Goal: Task Accomplishment & Management: Manage account settings

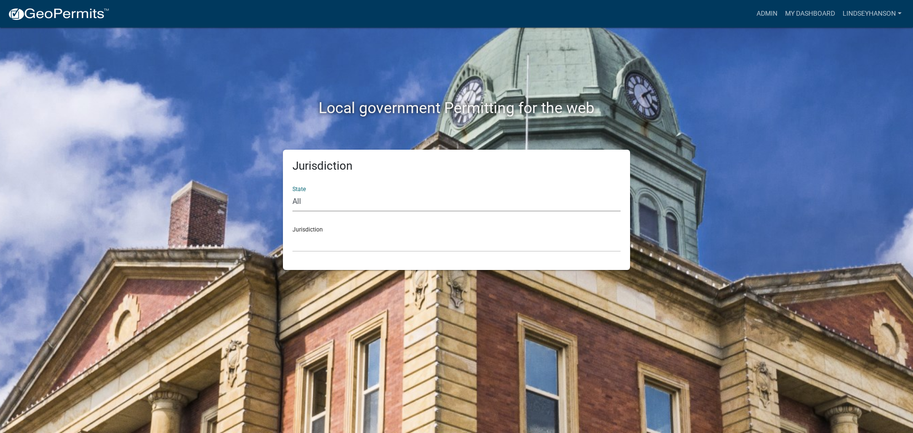
click at [432, 204] on select "All [US_STATE] [US_STATE] [US_STATE] [US_STATE] [US_STATE] [US_STATE] [US_STATE…" at bounding box center [457, 202] width 328 height 20
select select "[US_STATE]"
click at [293, 192] on select "All [US_STATE] [US_STATE] [US_STATE] [US_STATE] [US_STATE] [US_STATE] [US_STATE…" at bounding box center [457, 202] width 328 height 20
click at [365, 239] on select "[GEOGRAPHIC_DATA], [US_STATE] [GEOGRAPHIC_DATA], [US_STATE] [GEOGRAPHIC_DATA], …" at bounding box center [457, 243] width 328 height 20
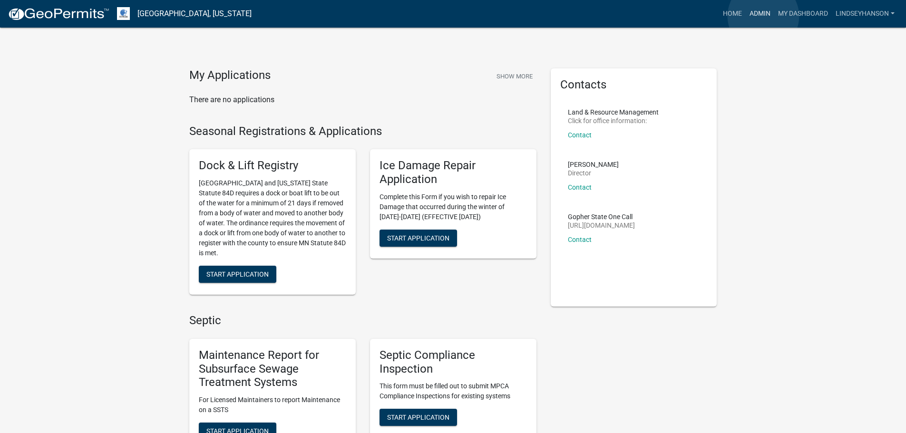
click at [763, 16] on link "Admin" at bounding box center [760, 14] width 29 height 18
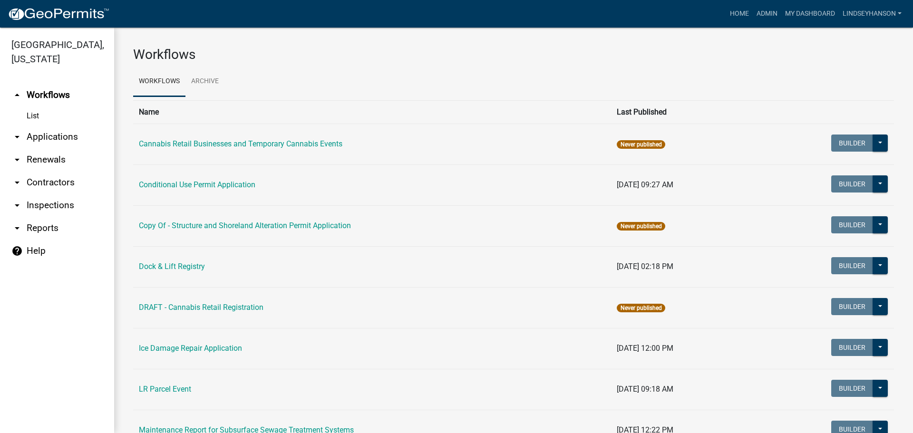
click at [71, 141] on link "arrow_drop_down Applications" at bounding box center [57, 137] width 114 height 23
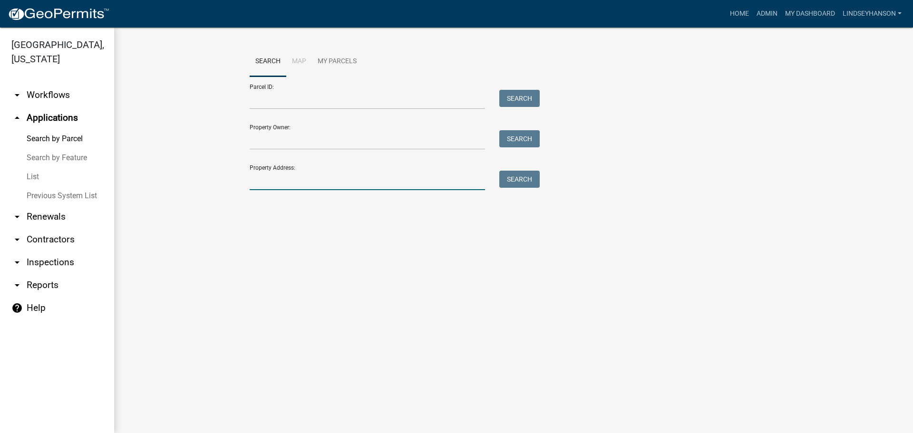
click at [337, 179] on input "Property Address:" at bounding box center [367, 181] width 235 height 20
click at [41, 94] on link "arrow_drop_down Workflows" at bounding box center [57, 95] width 114 height 23
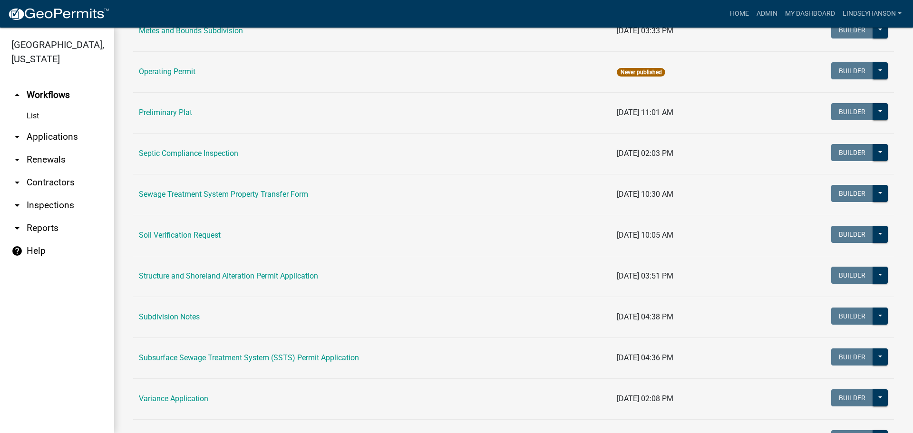
scroll to position [469, 0]
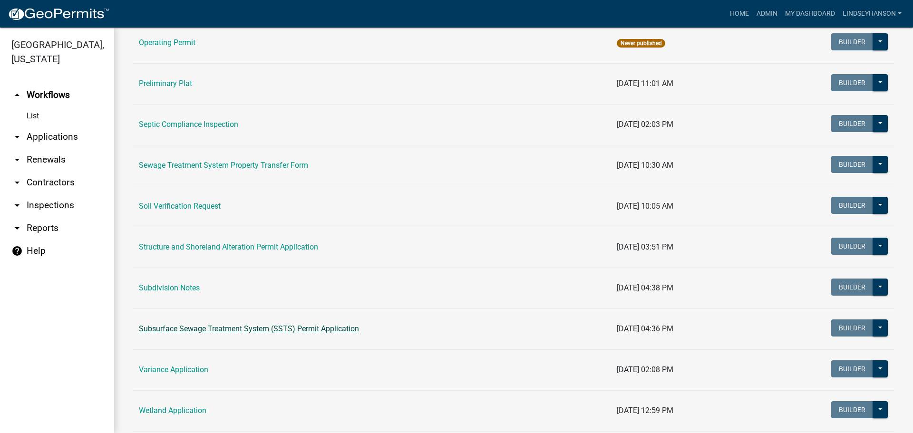
click at [220, 326] on link "Subsurface Sewage Treatment System (SSTS) Permit Application" at bounding box center [249, 328] width 220 height 9
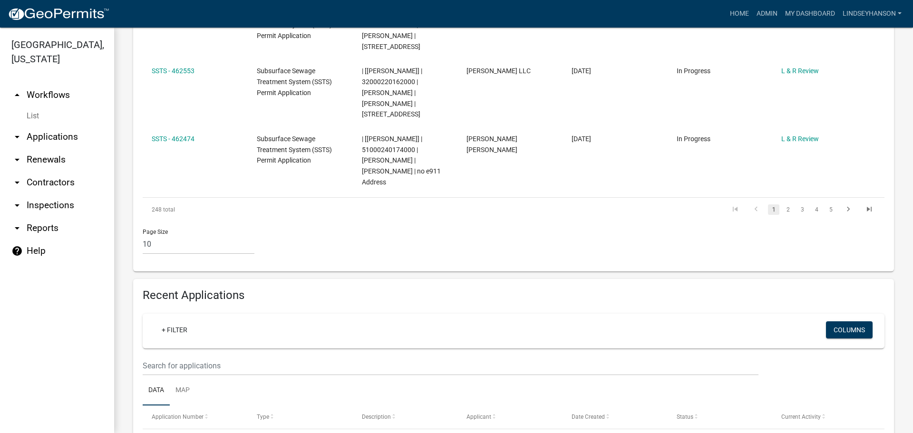
scroll to position [804, 0]
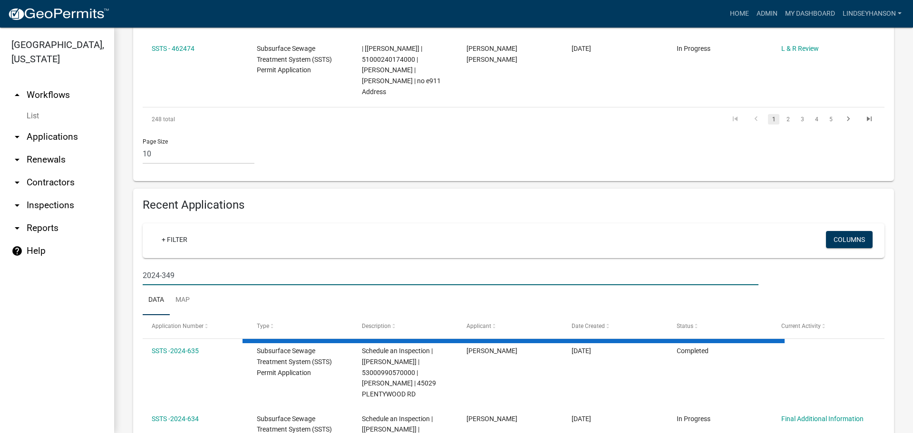
scroll to position [783, 0]
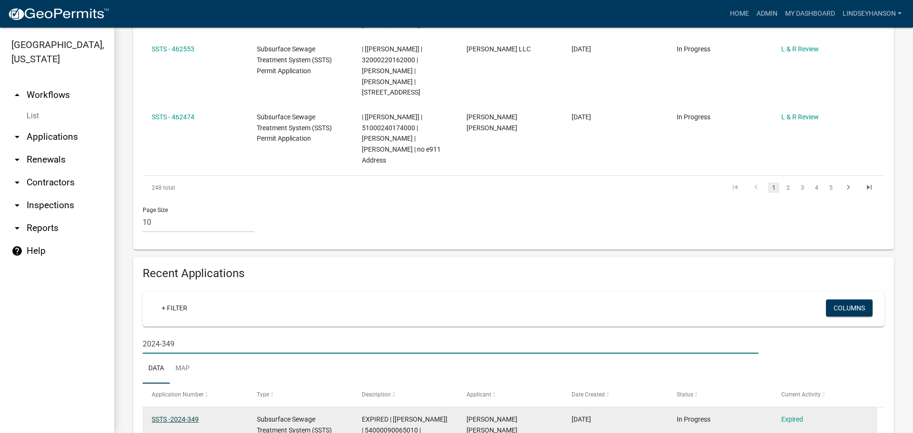
type input "2024-349"
click at [186, 416] on link "SSTS -2024-349" at bounding box center [175, 420] width 47 height 8
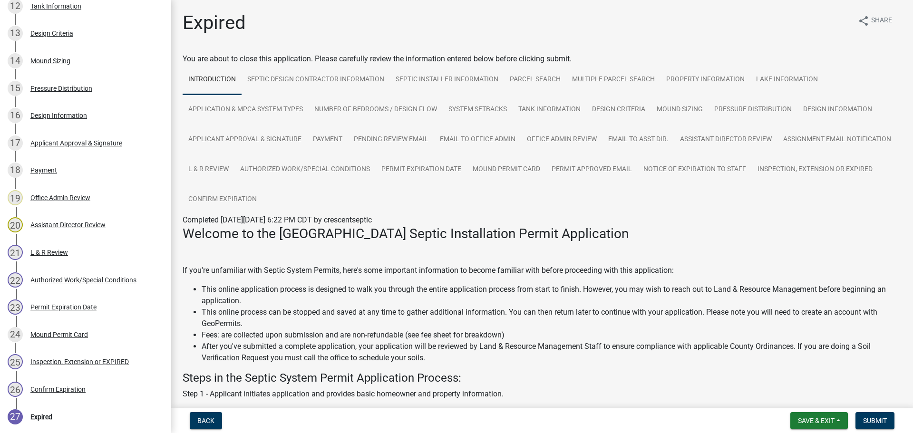
scroll to position [592, 0]
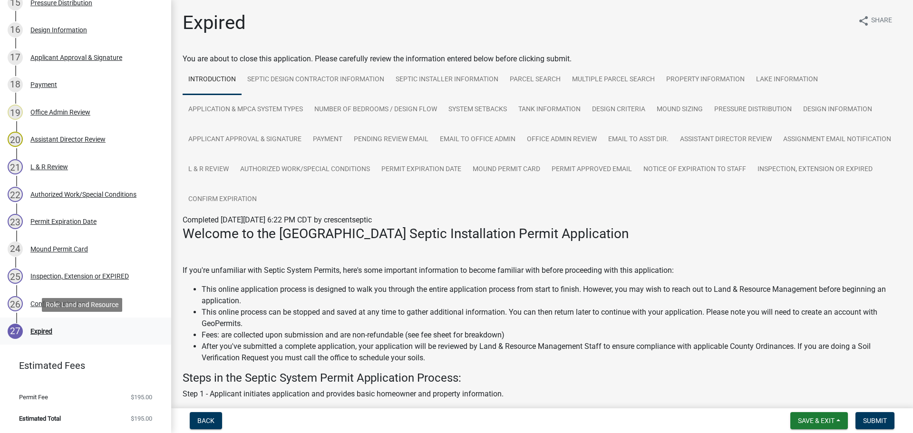
click at [59, 329] on div "27 Expired" at bounding box center [82, 331] width 148 height 15
click at [67, 309] on div "26 Confirm Expiration" at bounding box center [82, 303] width 148 height 15
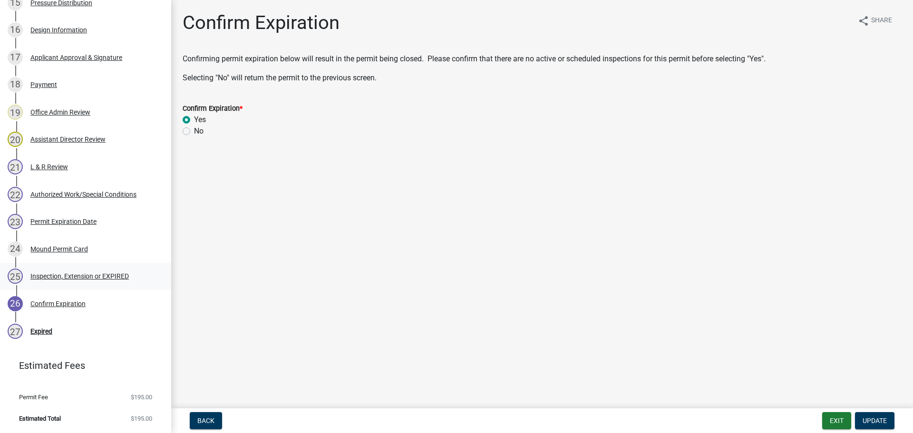
click at [76, 279] on div "Inspection, Extension or EXPIRED" at bounding box center [79, 276] width 98 height 7
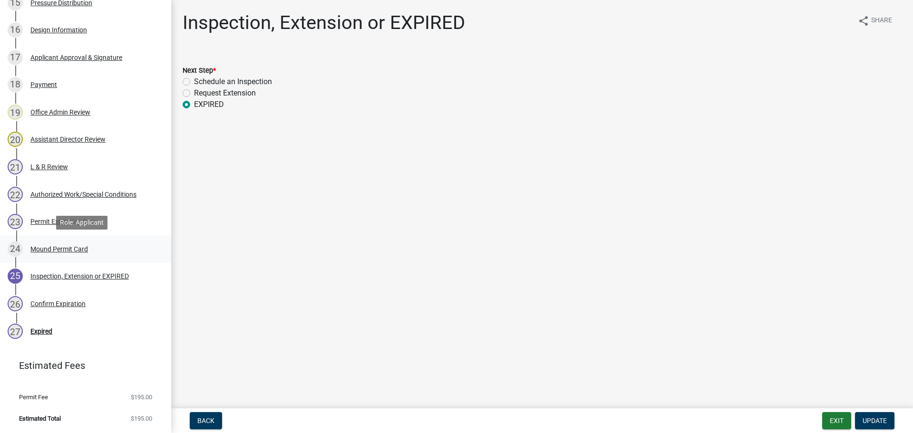
click at [72, 242] on div "24 Mound Permit Card" at bounding box center [82, 249] width 148 height 15
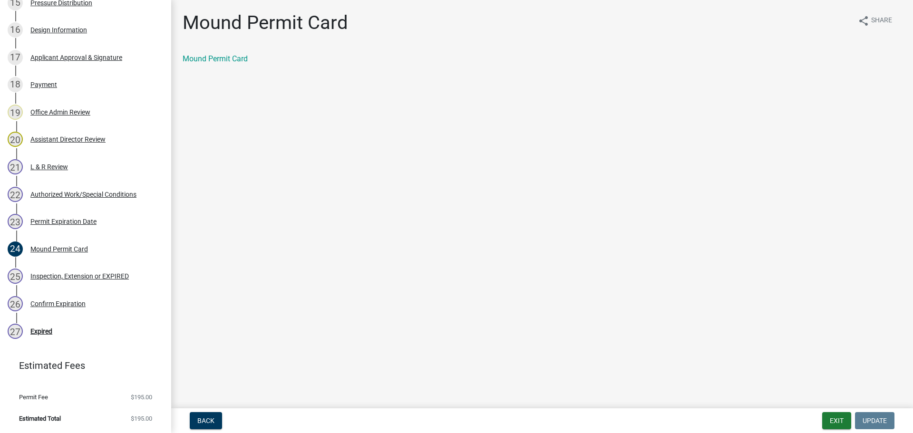
click at [212, 48] on div "Mound Permit Card share Share Mound Permit Card" at bounding box center [542, 45] width 733 height 69
click at [209, 57] on link "Mound Permit Card" at bounding box center [215, 58] width 65 height 9
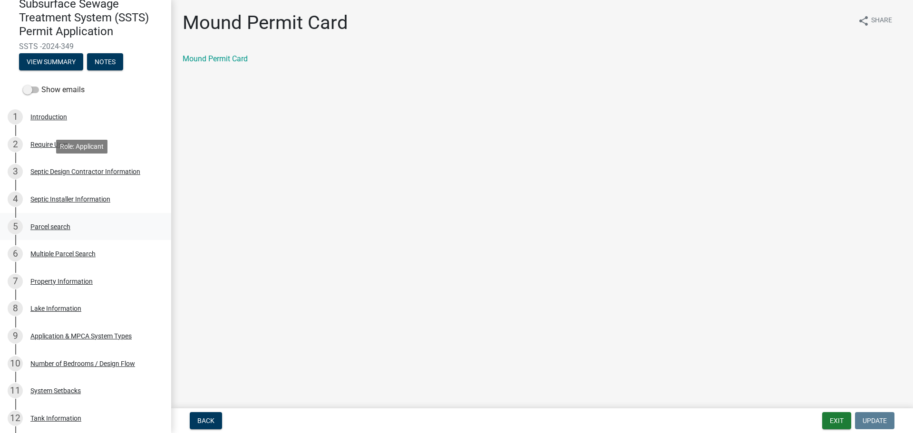
scroll to position [95, 0]
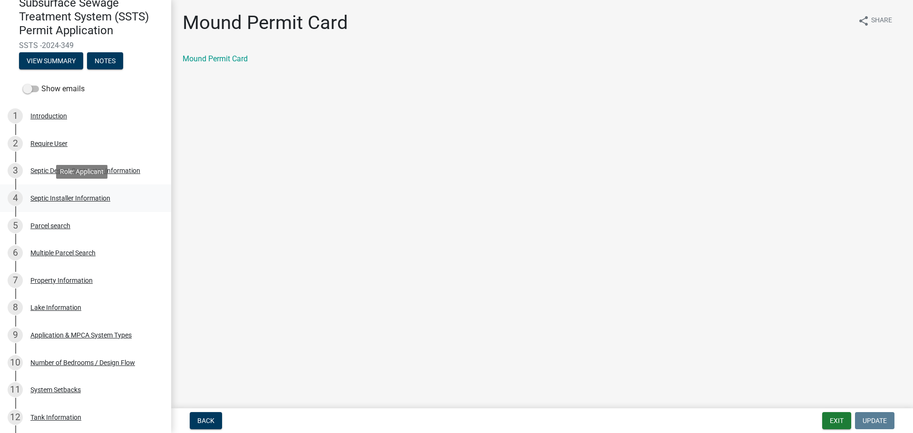
click at [89, 200] on div "Septic Installer Information" at bounding box center [70, 198] width 80 height 7
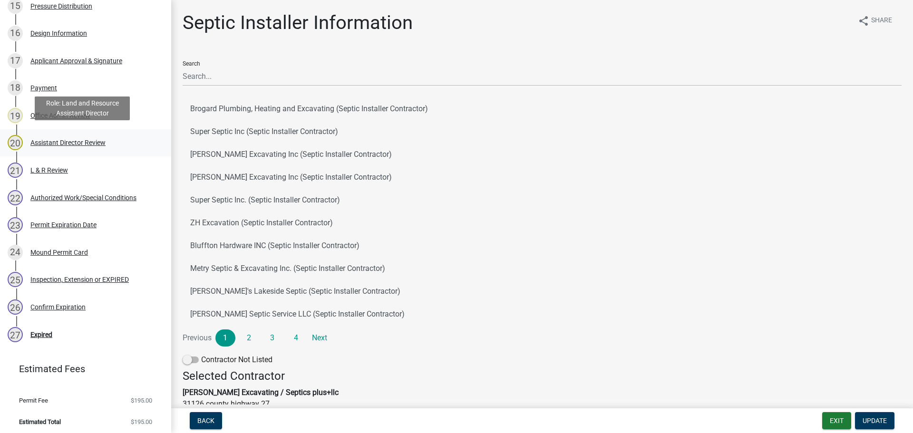
scroll to position [592, 0]
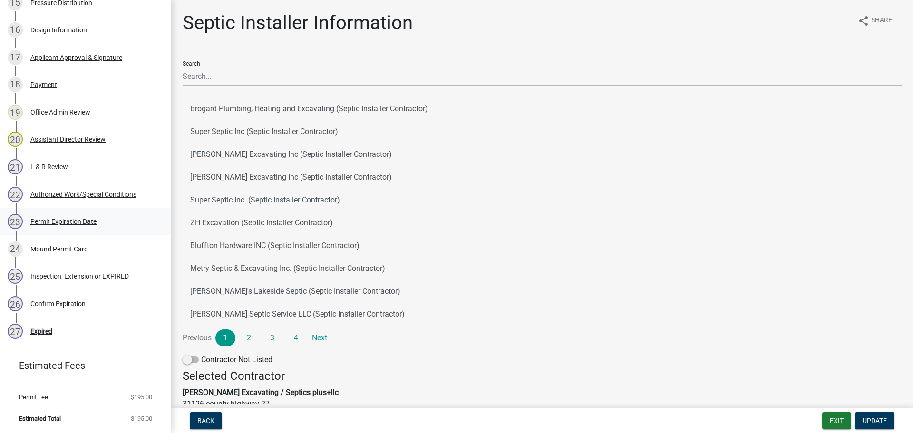
click at [65, 222] on div "Permit Expiration Date" at bounding box center [63, 221] width 66 height 7
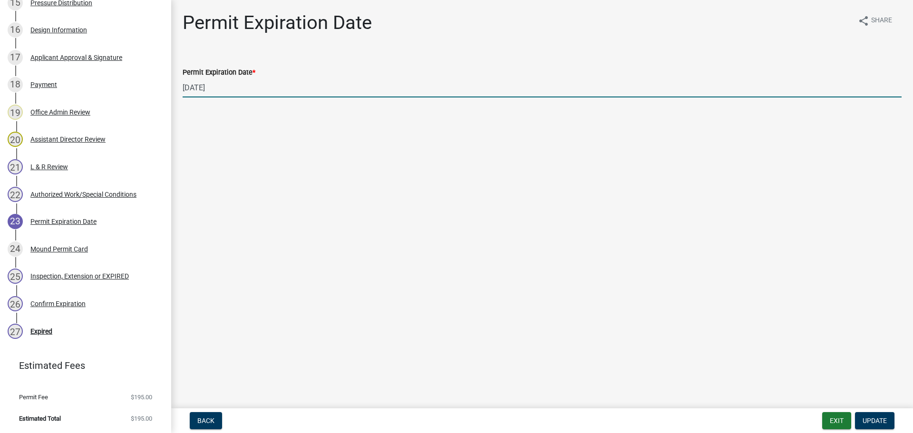
drag, startPoint x: 204, startPoint y: 88, endPoint x: 194, endPoint y: 91, distance: 10.5
click at [194, 91] on input "[DATE]" at bounding box center [542, 88] width 719 height 20
type input "[DATE]"
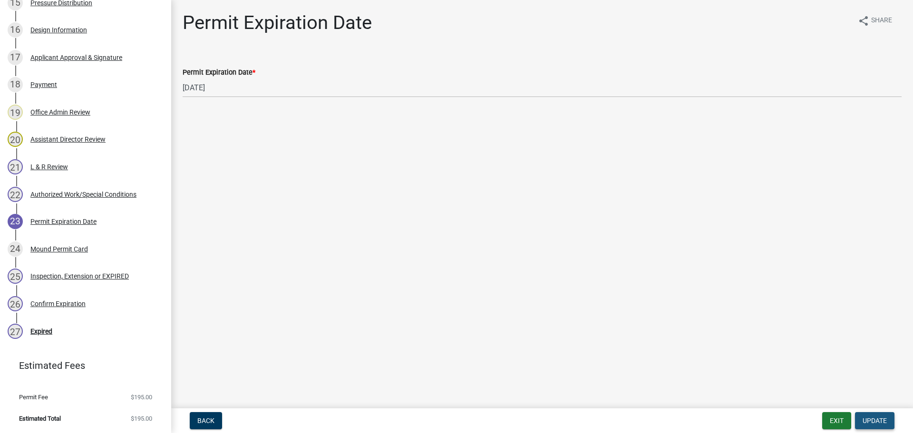
click at [868, 421] on span "Update" at bounding box center [875, 421] width 24 height 8
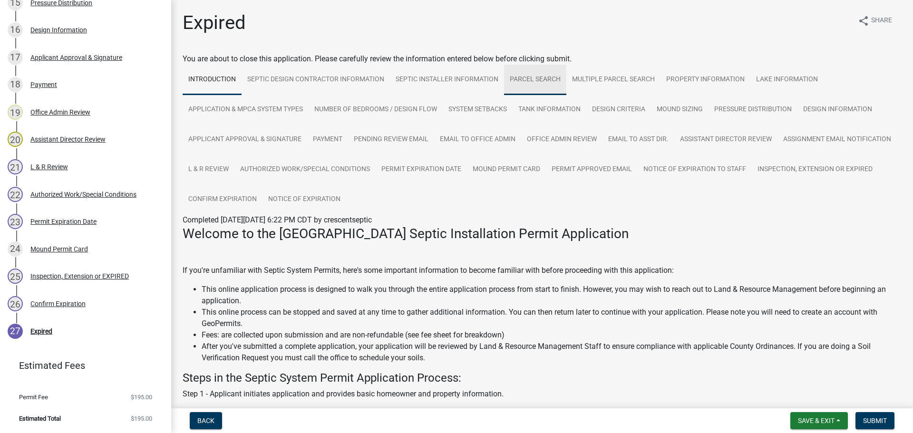
click at [538, 82] on link "Parcel search" at bounding box center [535, 80] width 62 height 30
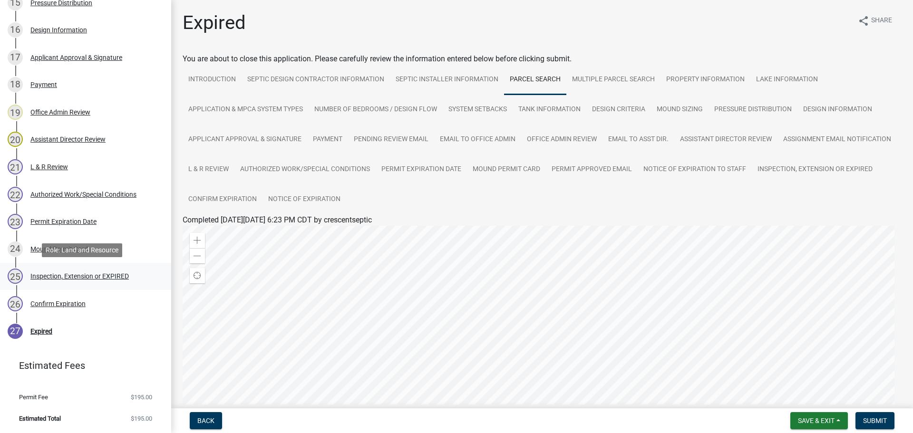
click at [78, 276] on div "Inspection, Extension or EXPIRED" at bounding box center [79, 276] width 98 height 7
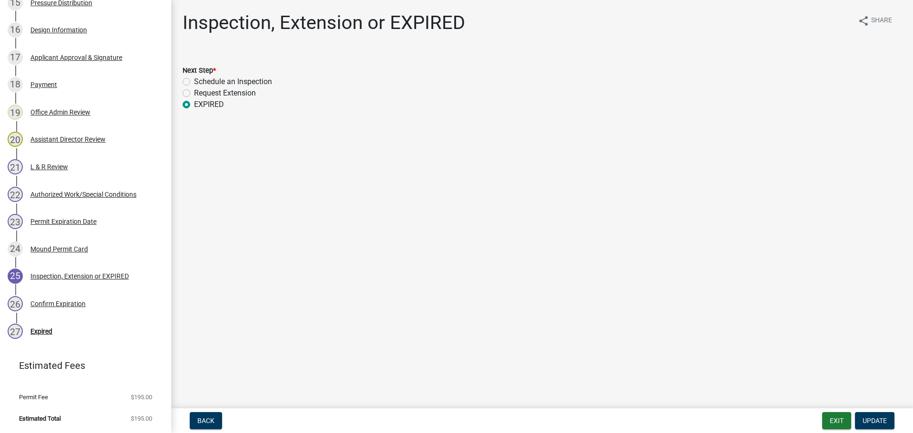
click at [194, 80] on label "Schedule an Inspection" at bounding box center [233, 81] width 78 height 11
click at [194, 80] on input "Schedule an Inspection" at bounding box center [197, 79] width 6 height 6
radio input "true"
click at [870, 423] on span "Update" at bounding box center [875, 421] width 24 height 8
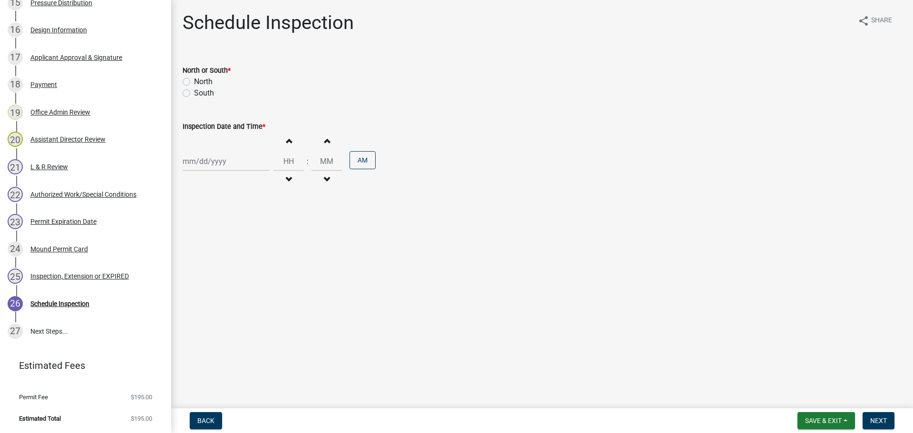
click at [194, 96] on label "South" at bounding box center [204, 93] width 20 height 11
click at [194, 94] on input "South" at bounding box center [197, 91] width 6 height 6
radio input "true"
click at [210, 160] on div at bounding box center [226, 162] width 87 height 20
select select "8"
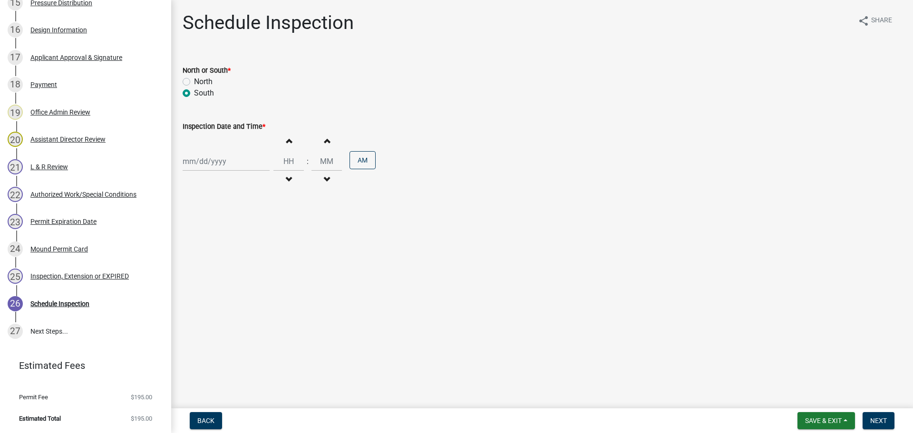
select select "2025"
click at [253, 242] on div "15" at bounding box center [252, 242] width 15 height 15
type input "[DATE]"
click at [286, 176] on span "button" at bounding box center [288, 180] width 5 height 8
type input "11"
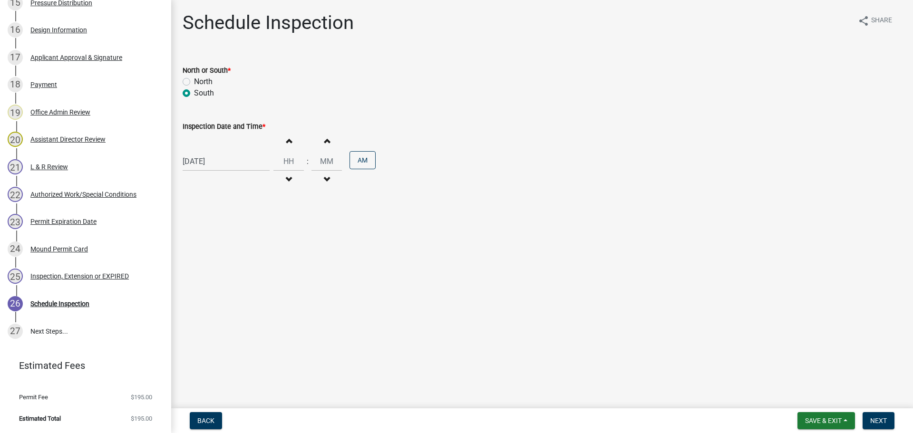
type input "00"
click at [363, 158] on button "PM" at bounding box center [363, 160] width 26 height 18
click at [879, 420] on span "Next" at bounding box center [878, 421] width 17 height 8
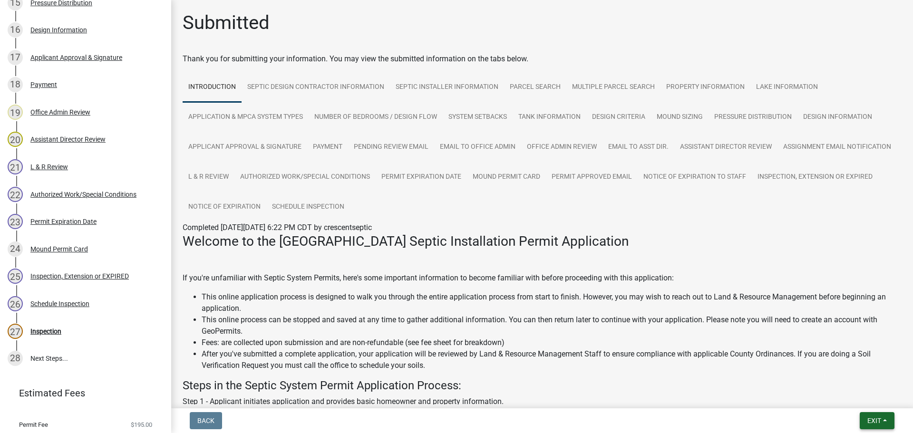
click at [877, 423] on span "Exit" at bounding box center [875, 421] width 14 height 8
click at [840, 397] on button "Save & Exit" at bounding box center [857, 396] width 76 height 23
